Goal: Browse casually

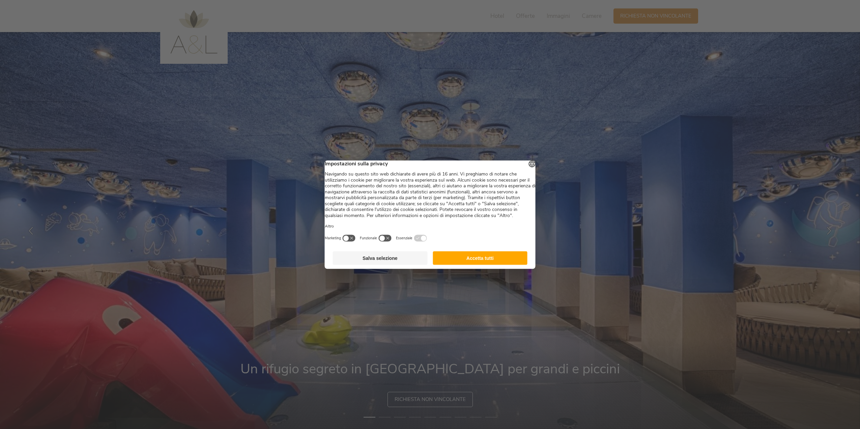
click at [485, 263] on button "Accetta tutti" at bounding box center [480, 257] width 95 height 13
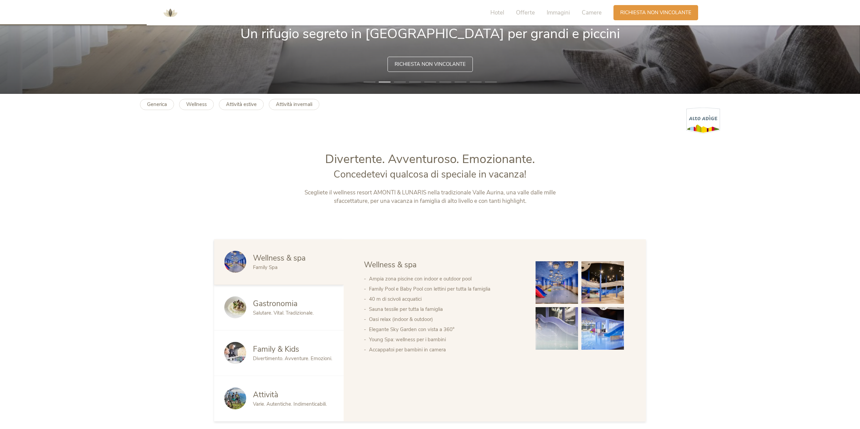
scroll to position [337, 0]
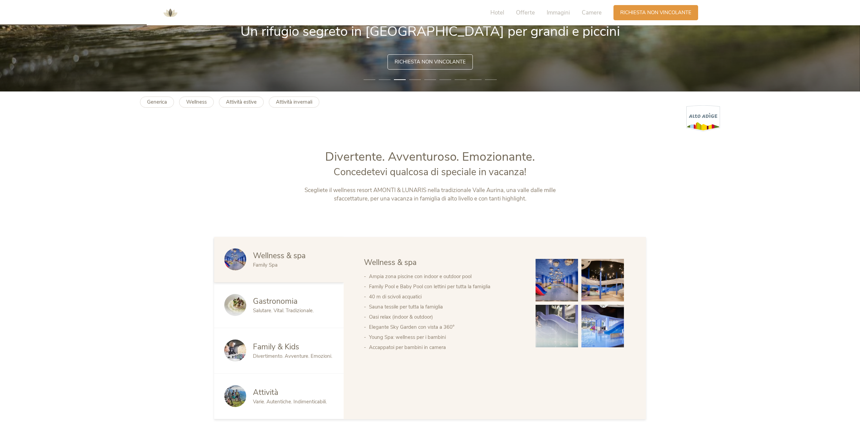
click at [605, 328] on img at bounding box center [602, 325] width 42 height 42
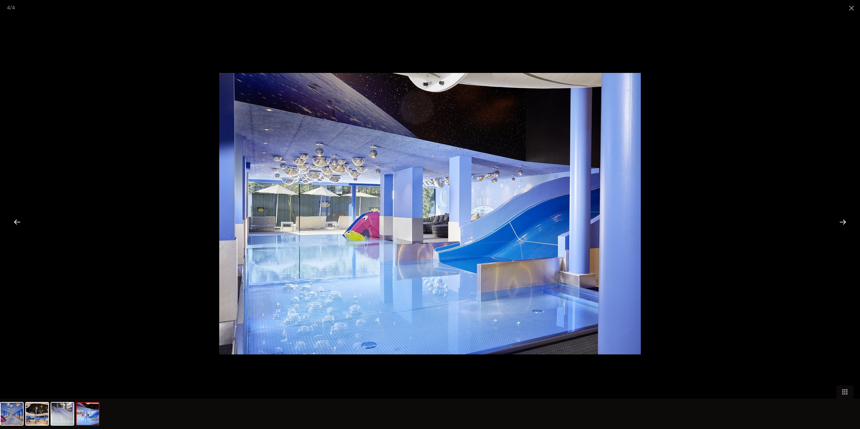
click at [840, 219] on div at bounding box center [842, 221] width 21 height 21
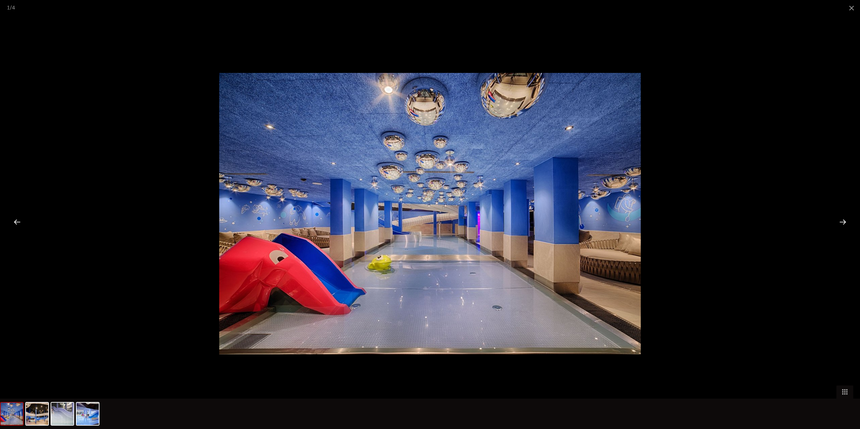
click at [840, 219] on div at bounding box center [842, 221] width 21 height 21
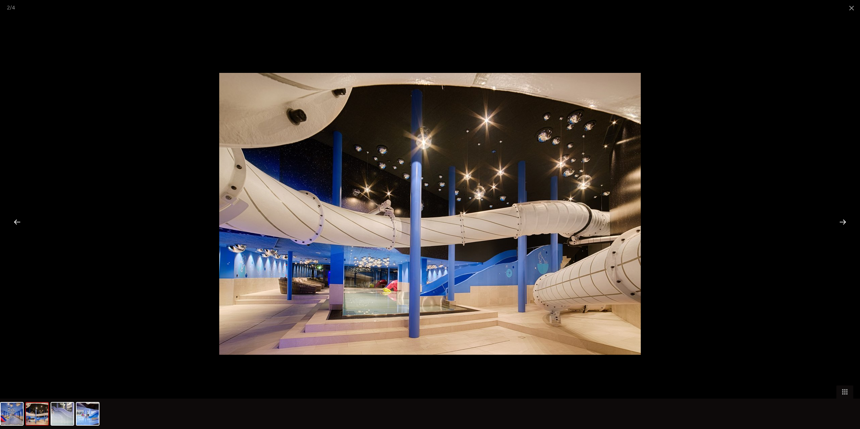
click at [840, 219] on div at bounding box center [842, 221] width 21 height 21
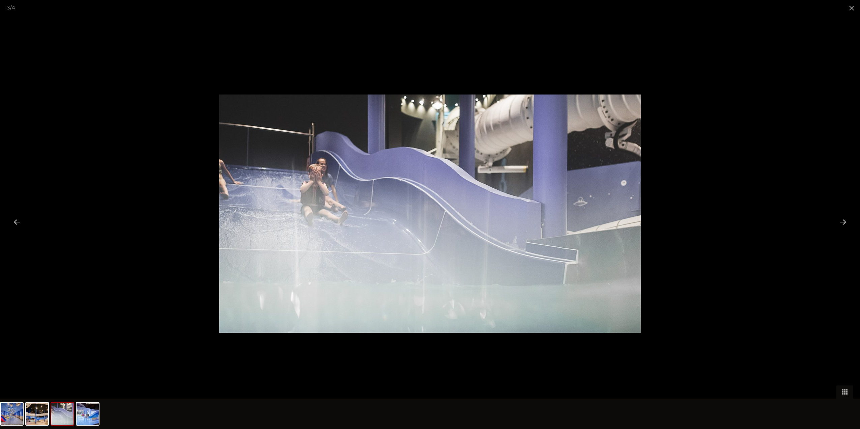
click at [840, 219] on div at bounding box center [842, 221] width 21 height 21
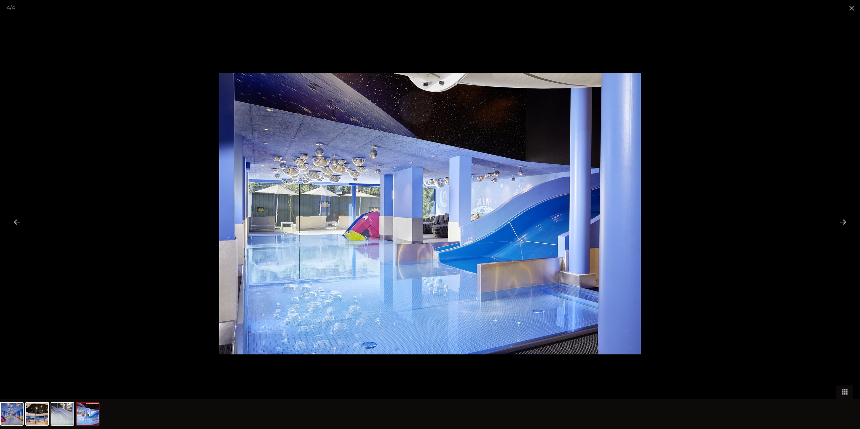
click at [840, 219] on div at bounding box center [842, 221] width 21 height 21
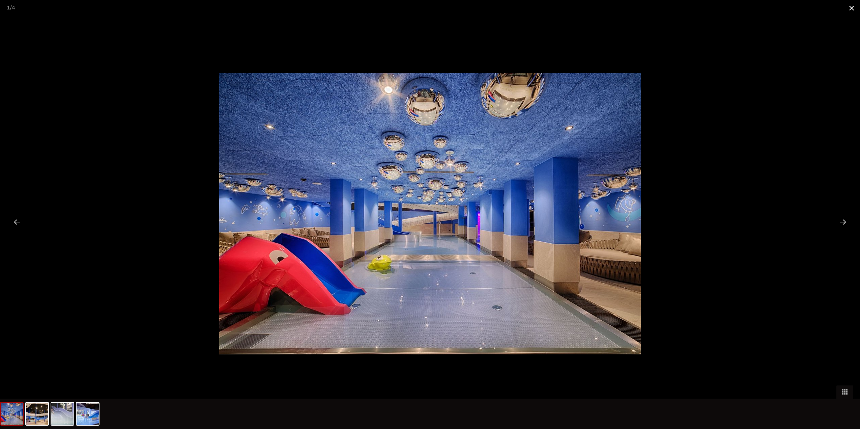
click at [851, 4] on span at bounding box center [851, 8] width 17 height 16
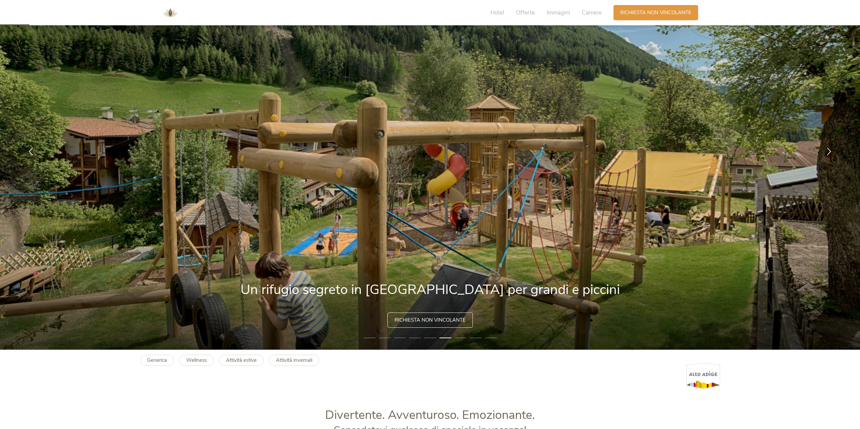
scroll to position [67, 0]
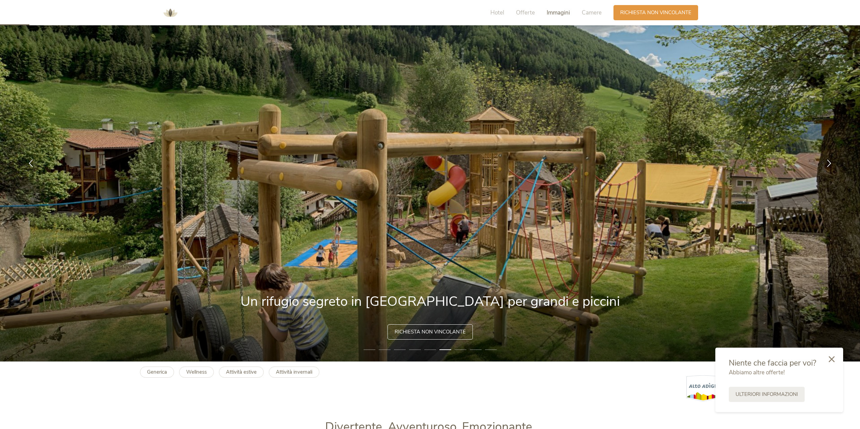
click at [564, 11] on span "Immagini" at bounding box center [558, 13] width 23 height 8
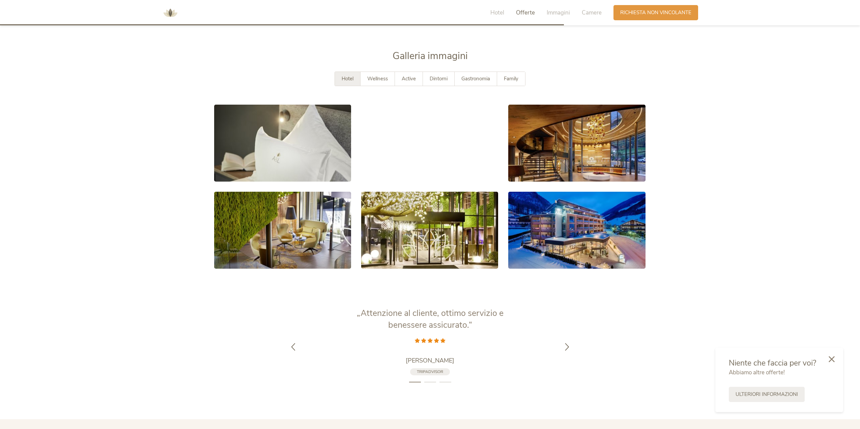
scroll to position [1354, 0]
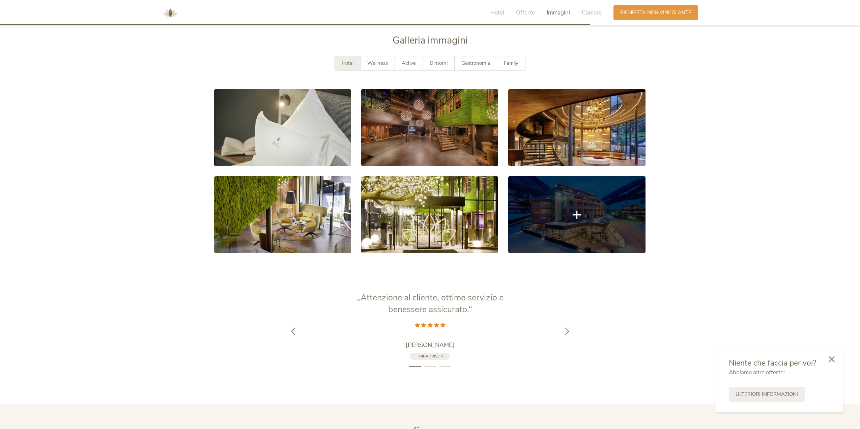
click at [556, 189] on link at bounding box center [576, 214] width 137 height 77
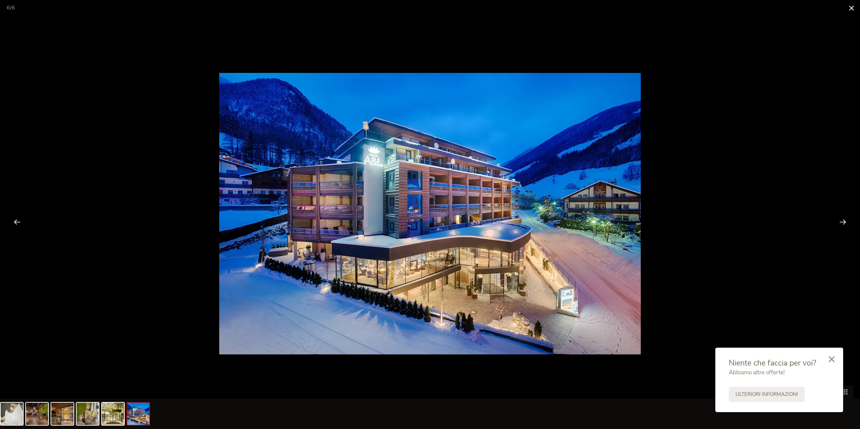
click at [852, 9] on span at bounding box center [851, 8] width 17 height 16
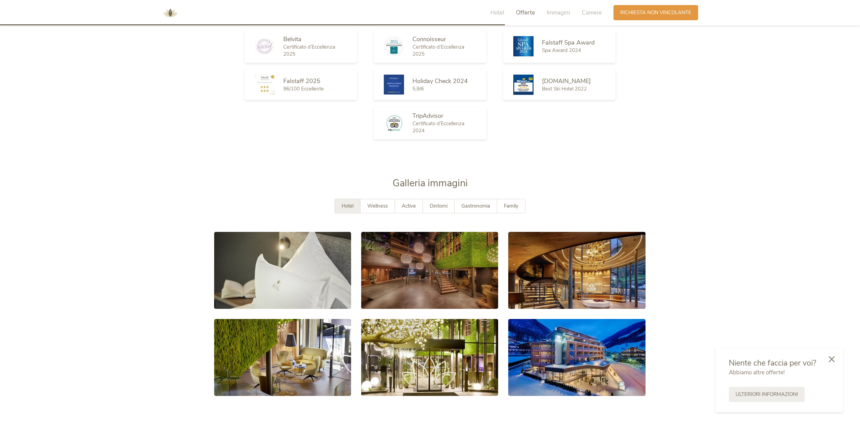
scroll to position [1219, 0]
